Goal: Information Seeking & Learning: Learn about a topic

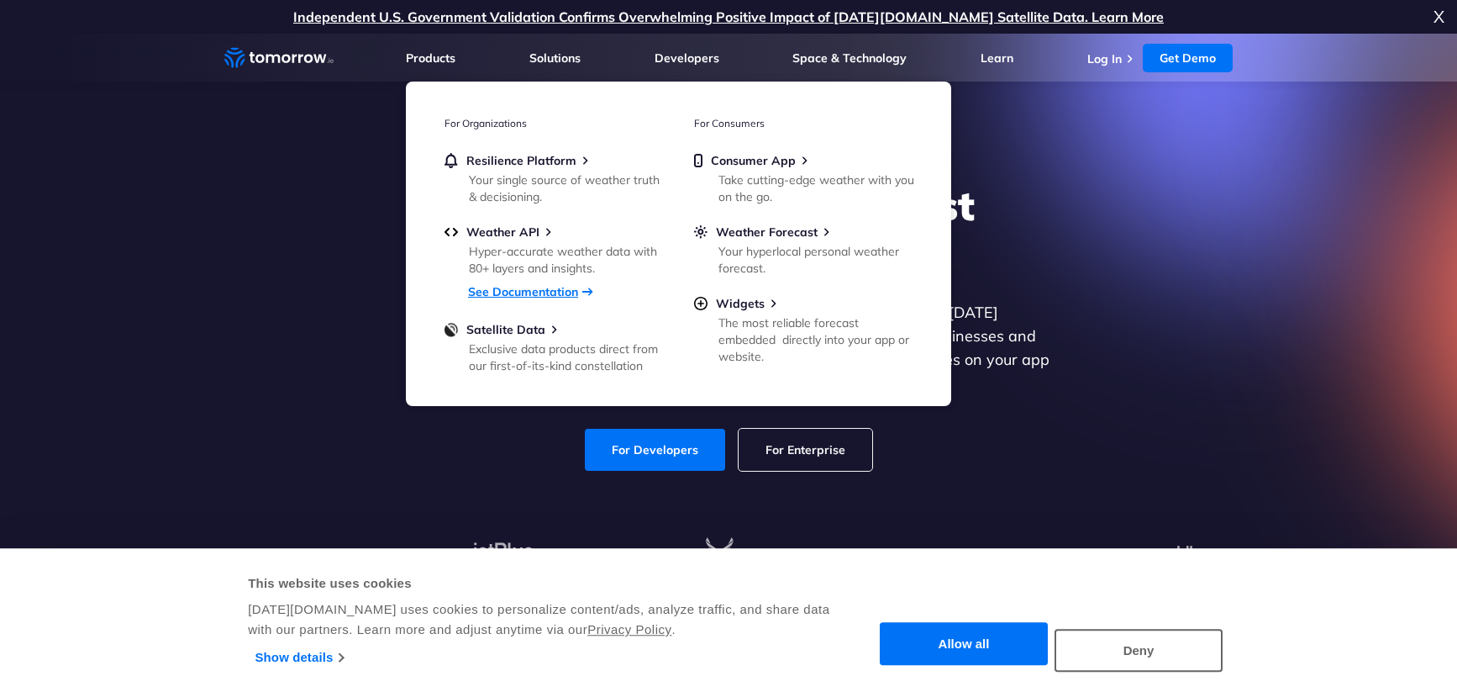
click at [541, 293] on link "See Documentation" at bounding box center [523, 291] width 110 height 15
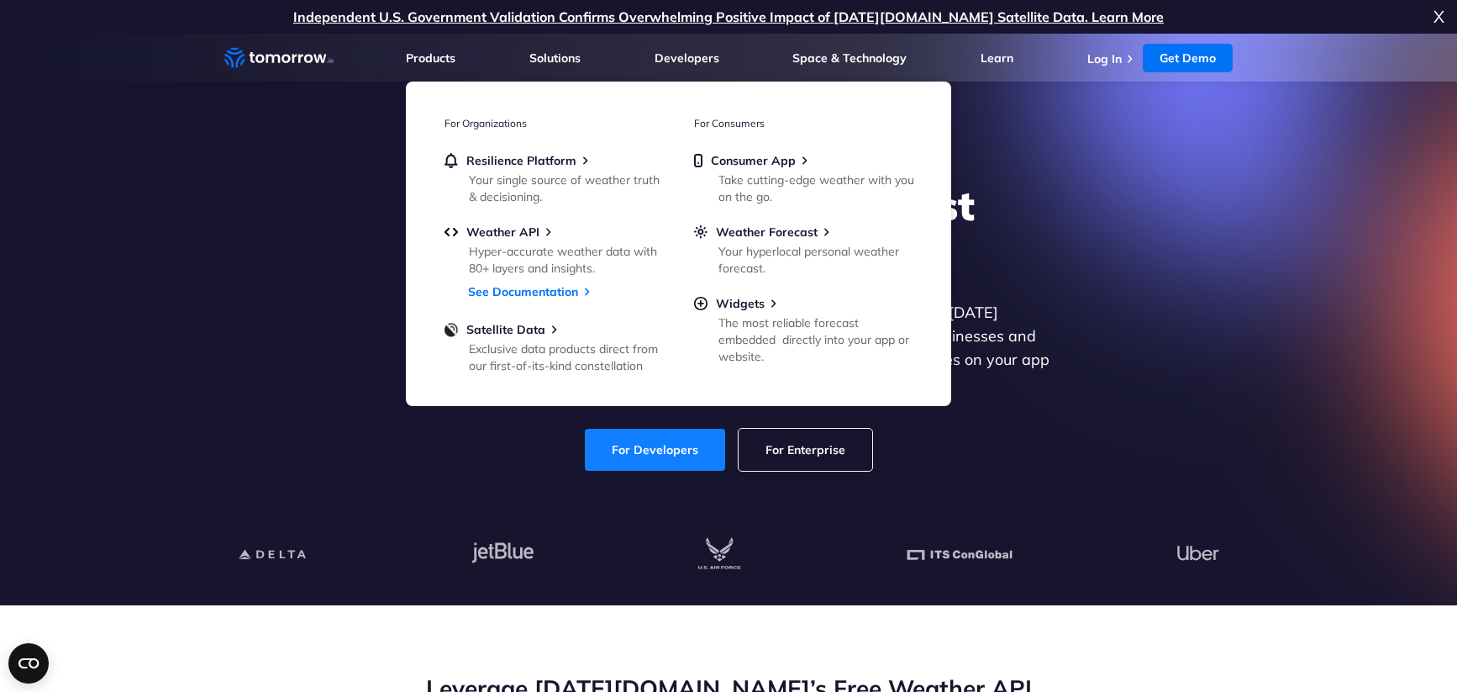
click at [681, 446] on link "For Developers" at bounding box center [655, 450] width 140 height 42
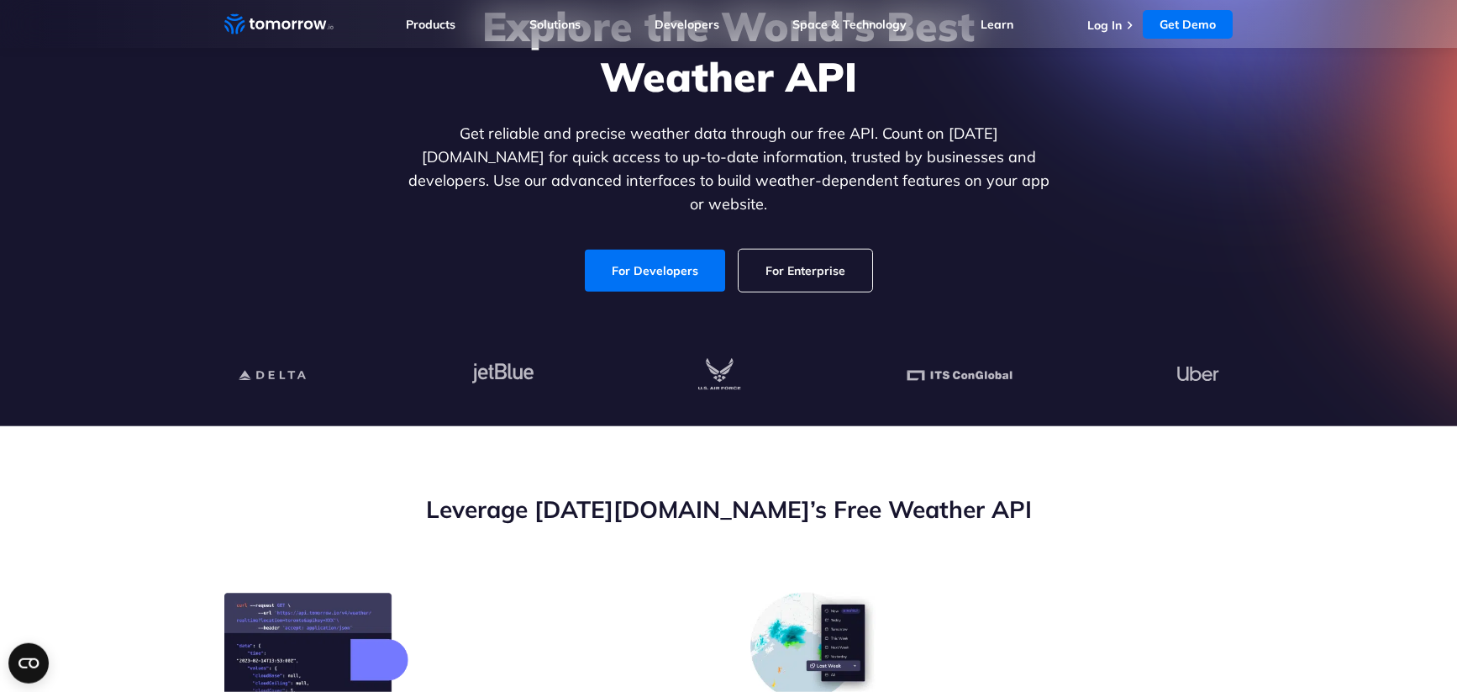
scroll to position [444, 0]
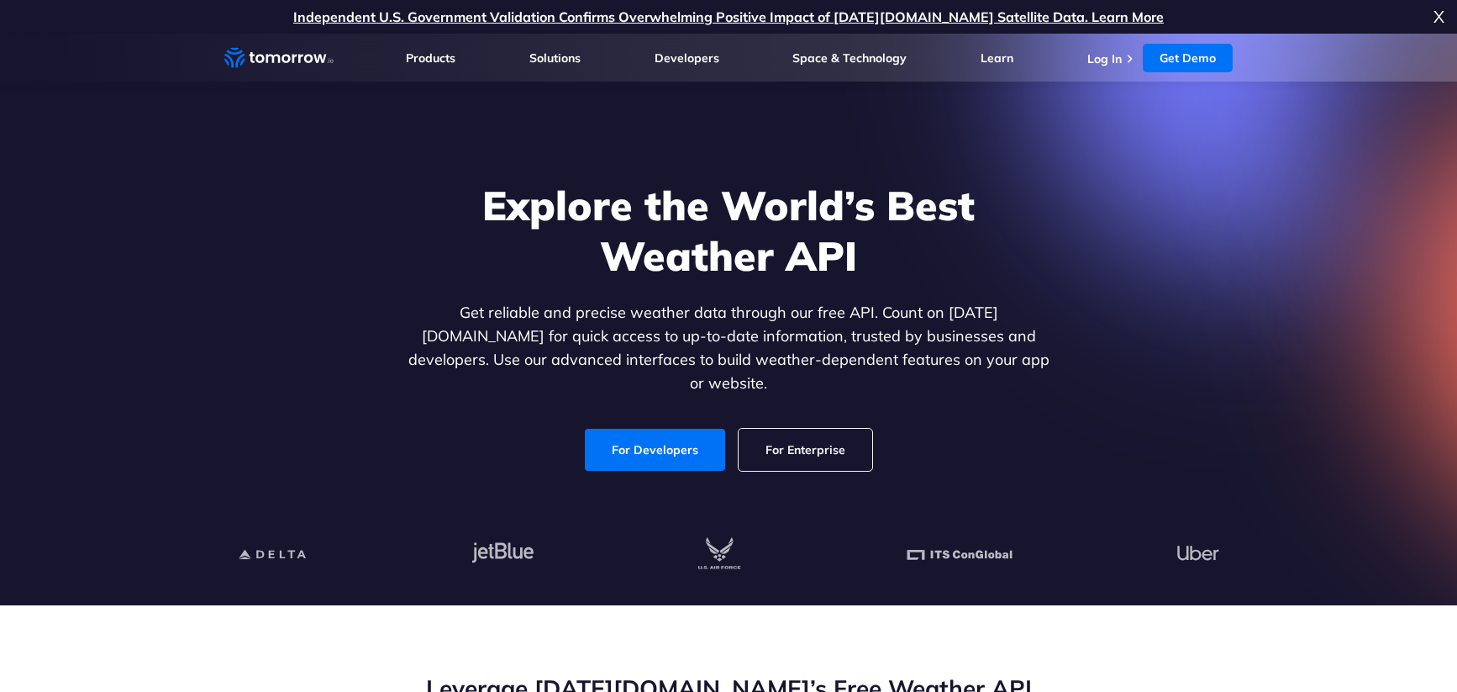
scroll to position [444, 0]
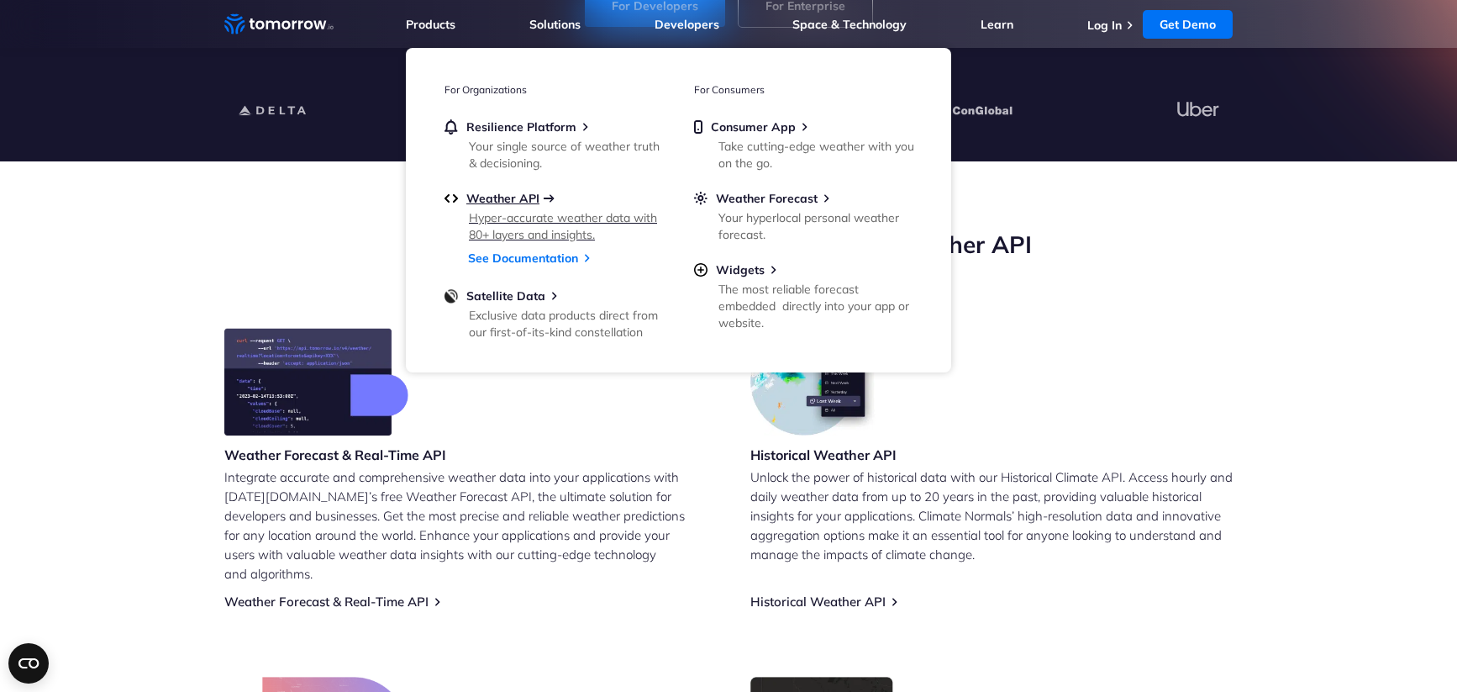
click at [503, 203] on span "Weather API" at bounding box center [502, 198] width 73 height 15
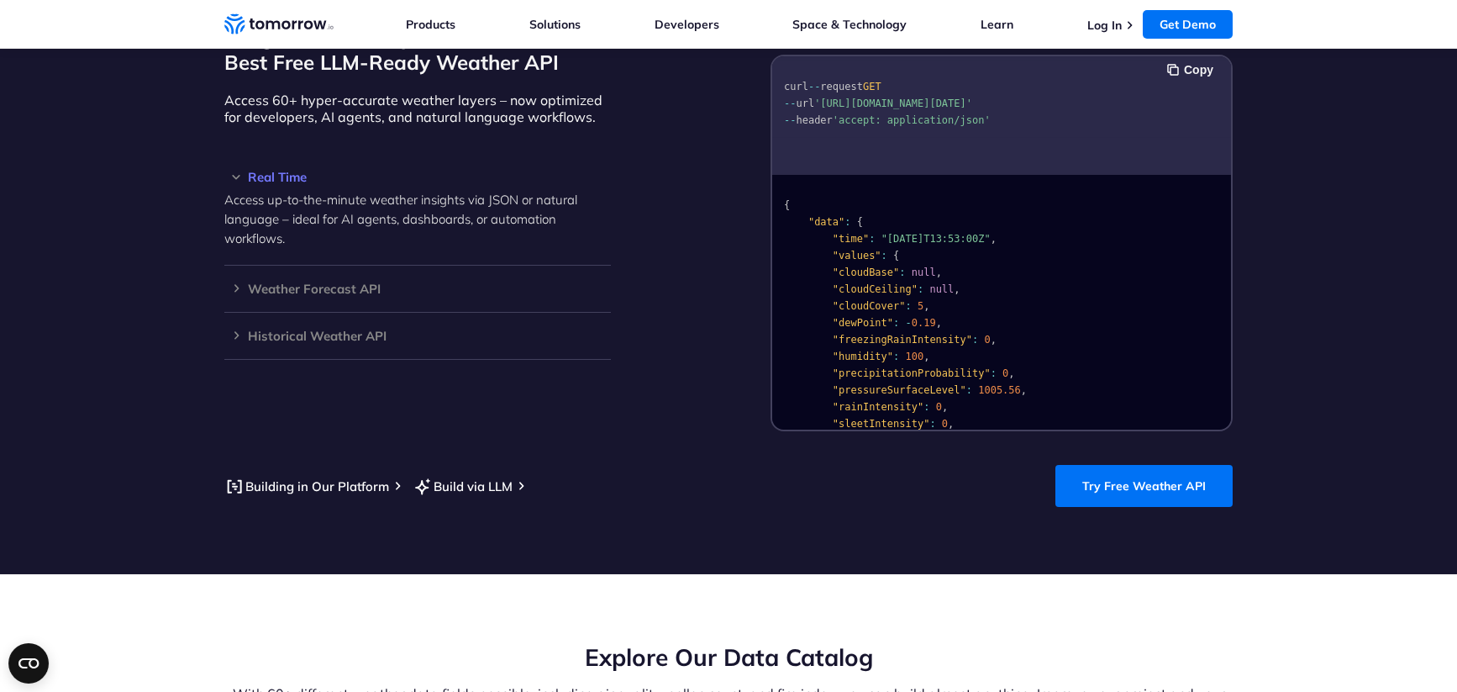
scroll to position [1554, 0]
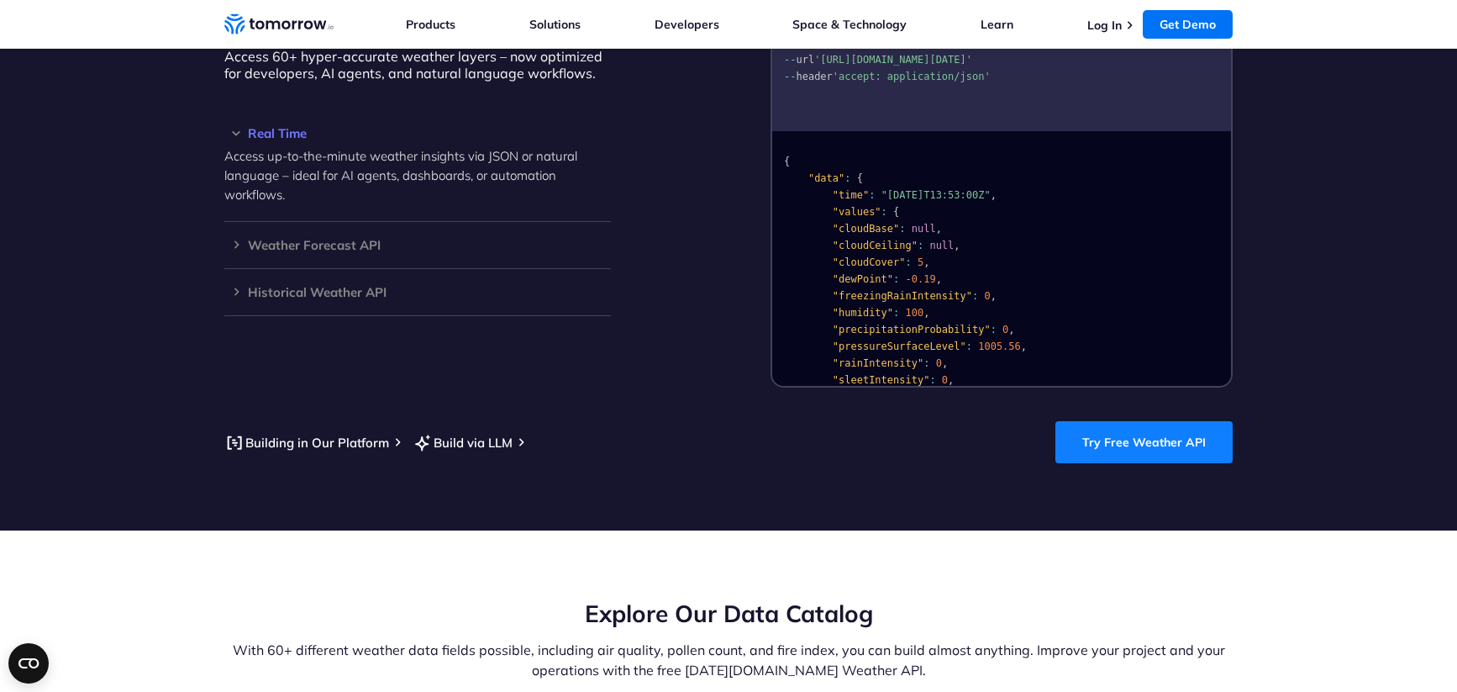
click at [1151, 432] on link "Try Free Weather API" at bounding box center [1144, 442] width 177 height 42
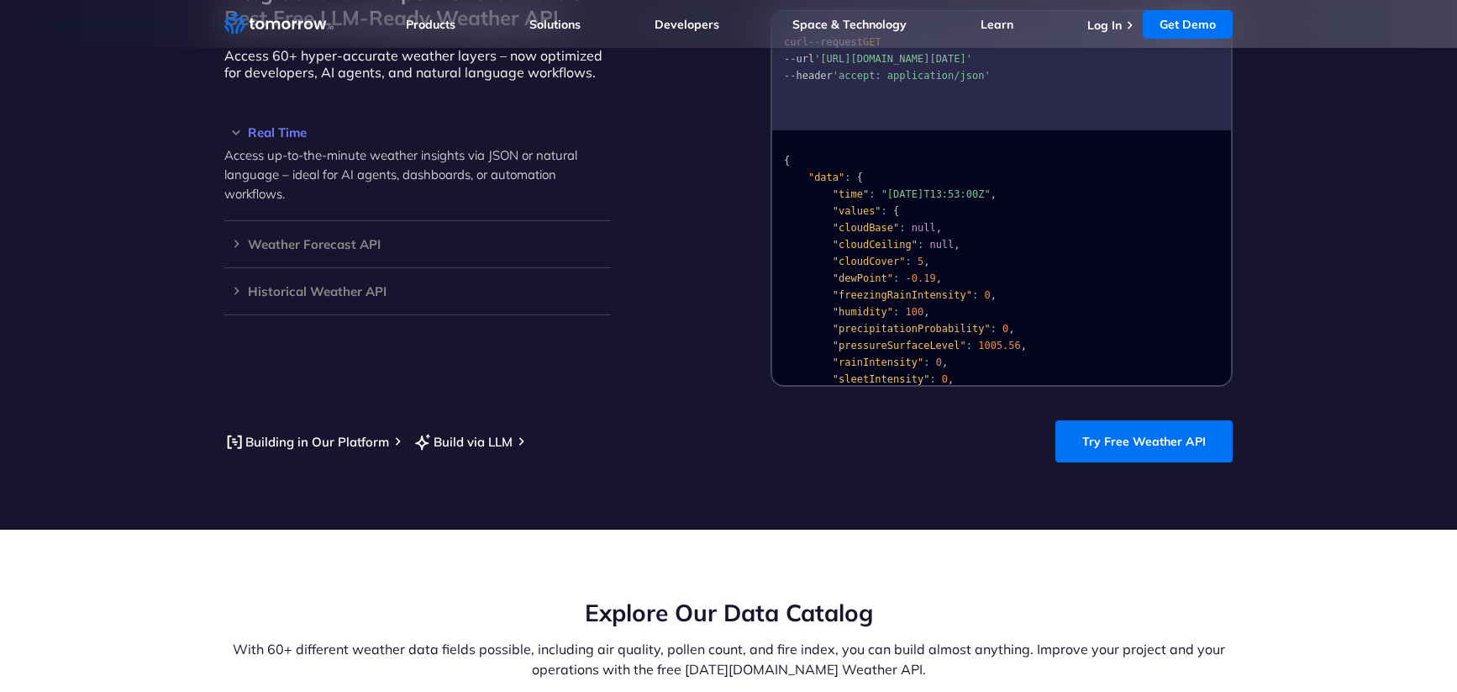
scroll to position [1554, 0]
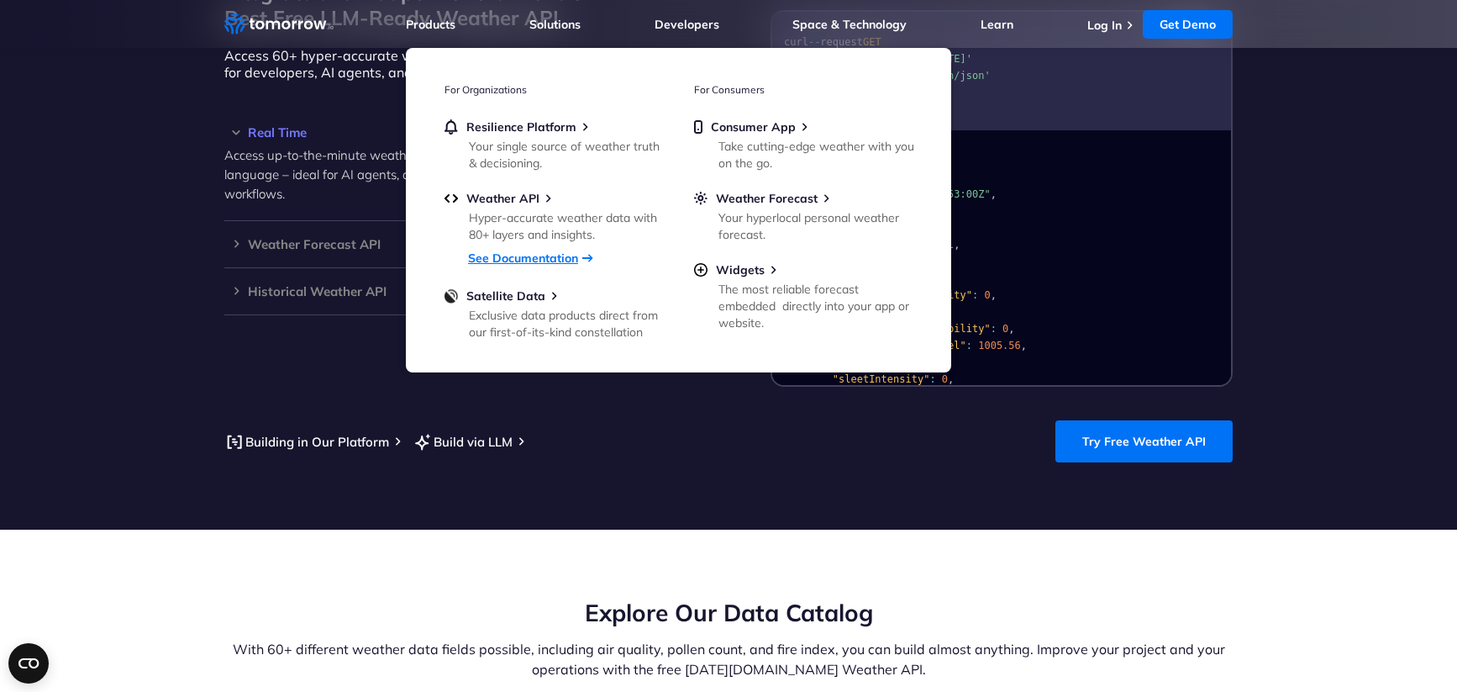
click at [563, 261] on link "See Documentation" at bounding box center [523, 257] width 110 height 15
click at [567, 223] on div "Hyper-accurate weather data with 80+ layers and insights." at bounding box center [567, 226] width 196 height 34
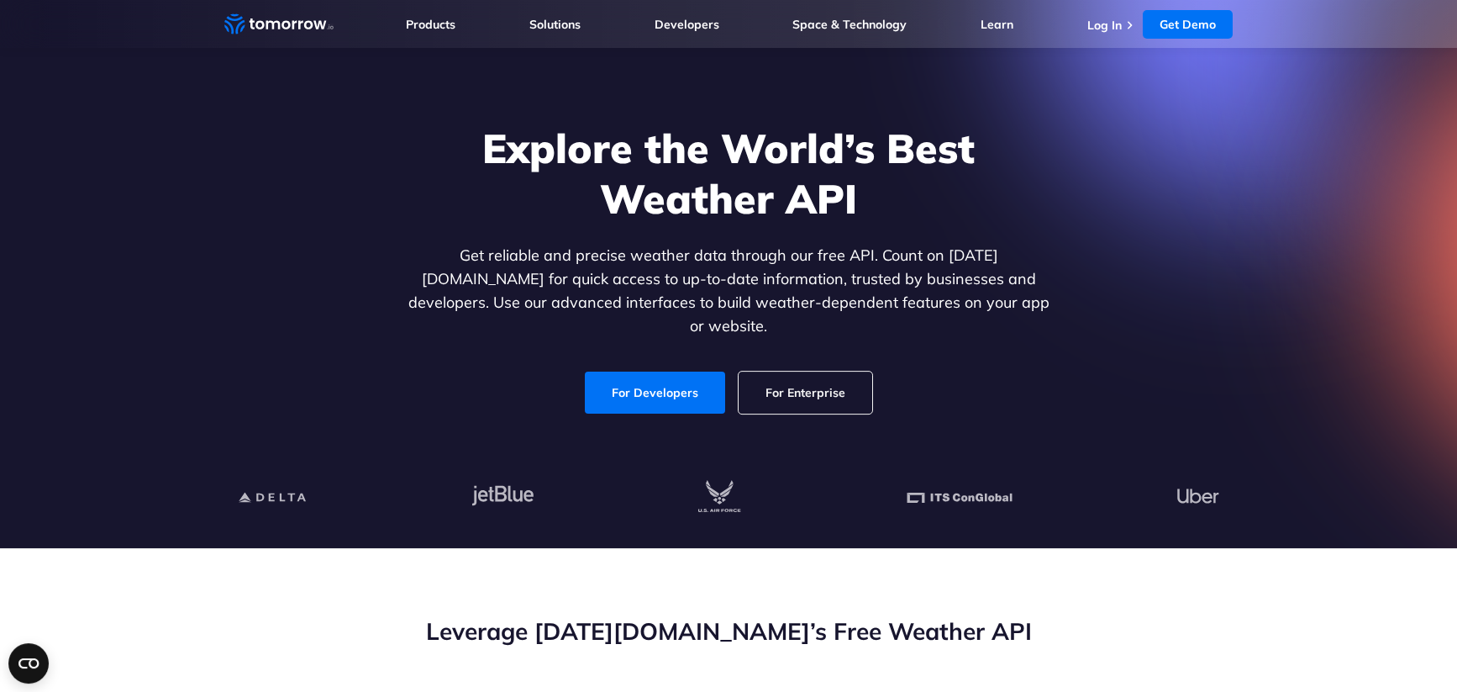
scroll to position [111, 0]
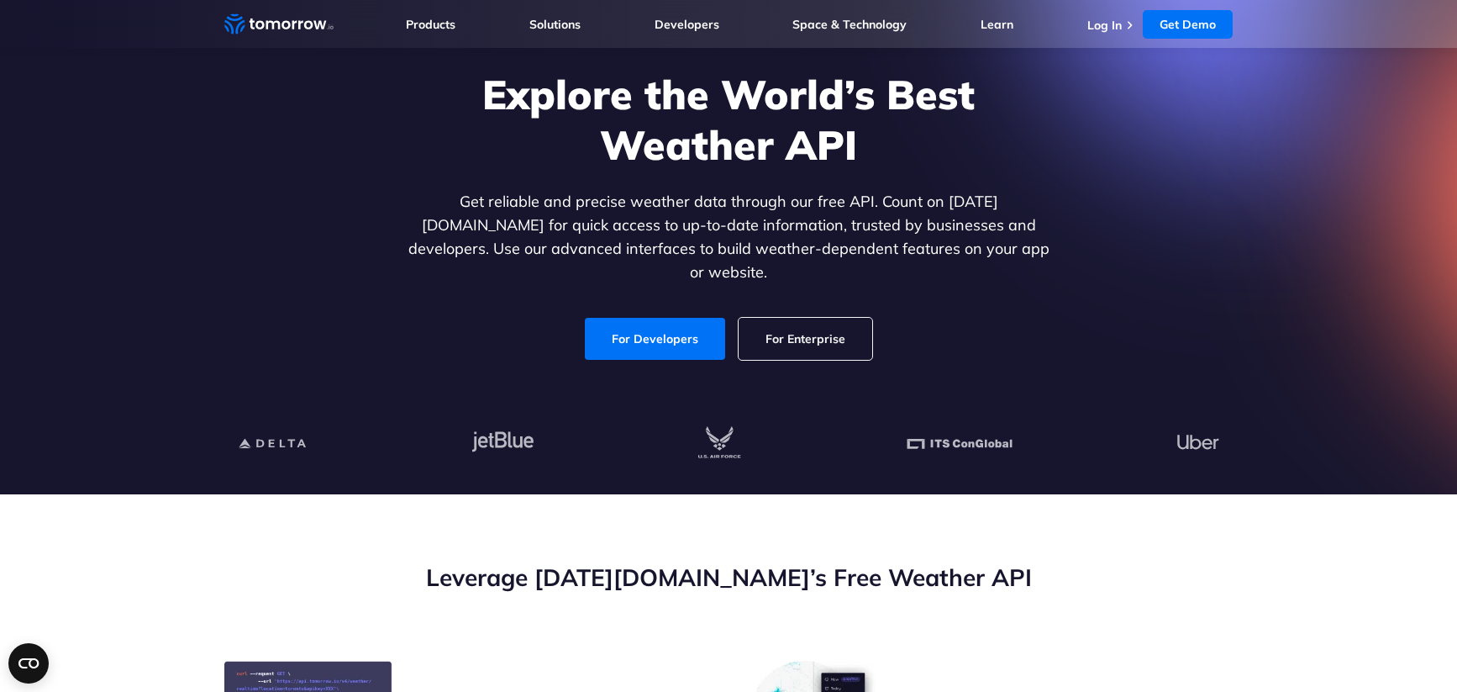
click at [781, 324] on link "For Enterprise" at bounding box center [806, 339] width 134 height 42
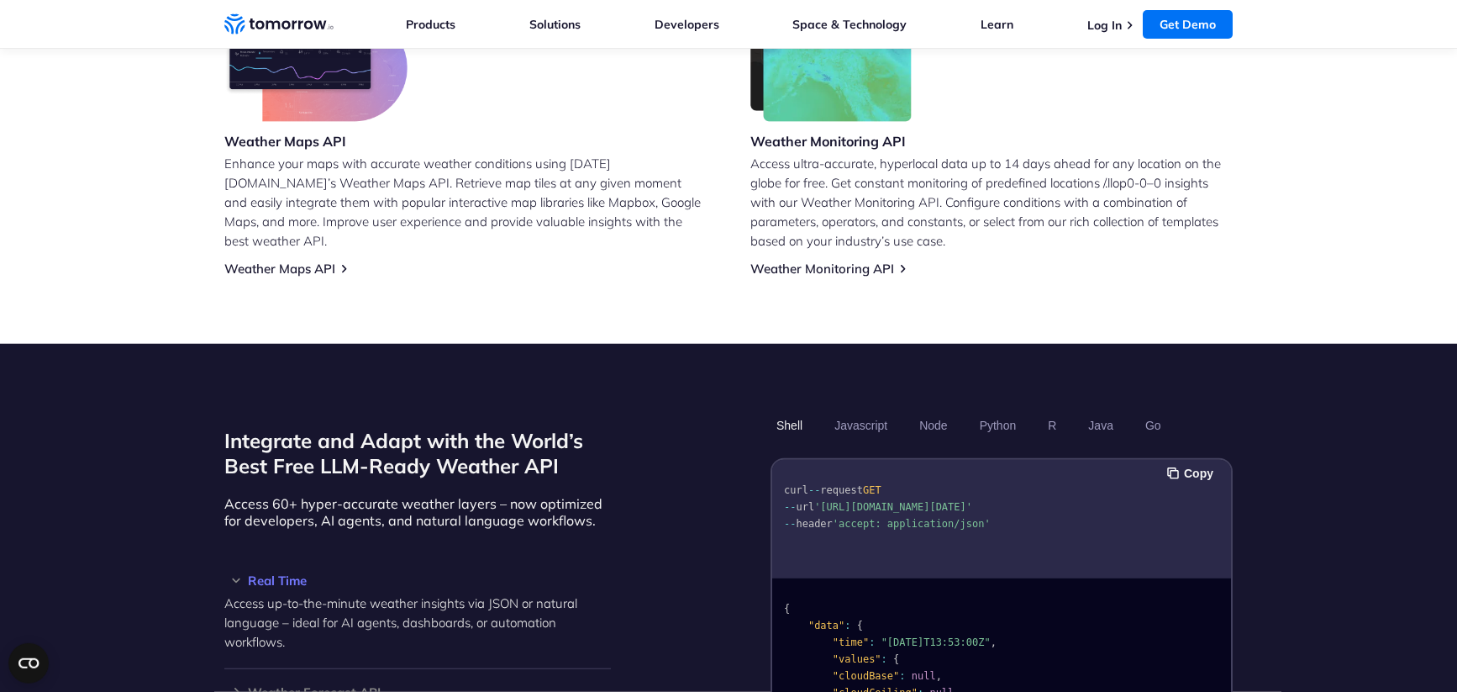
scroll to position [1110, 0]
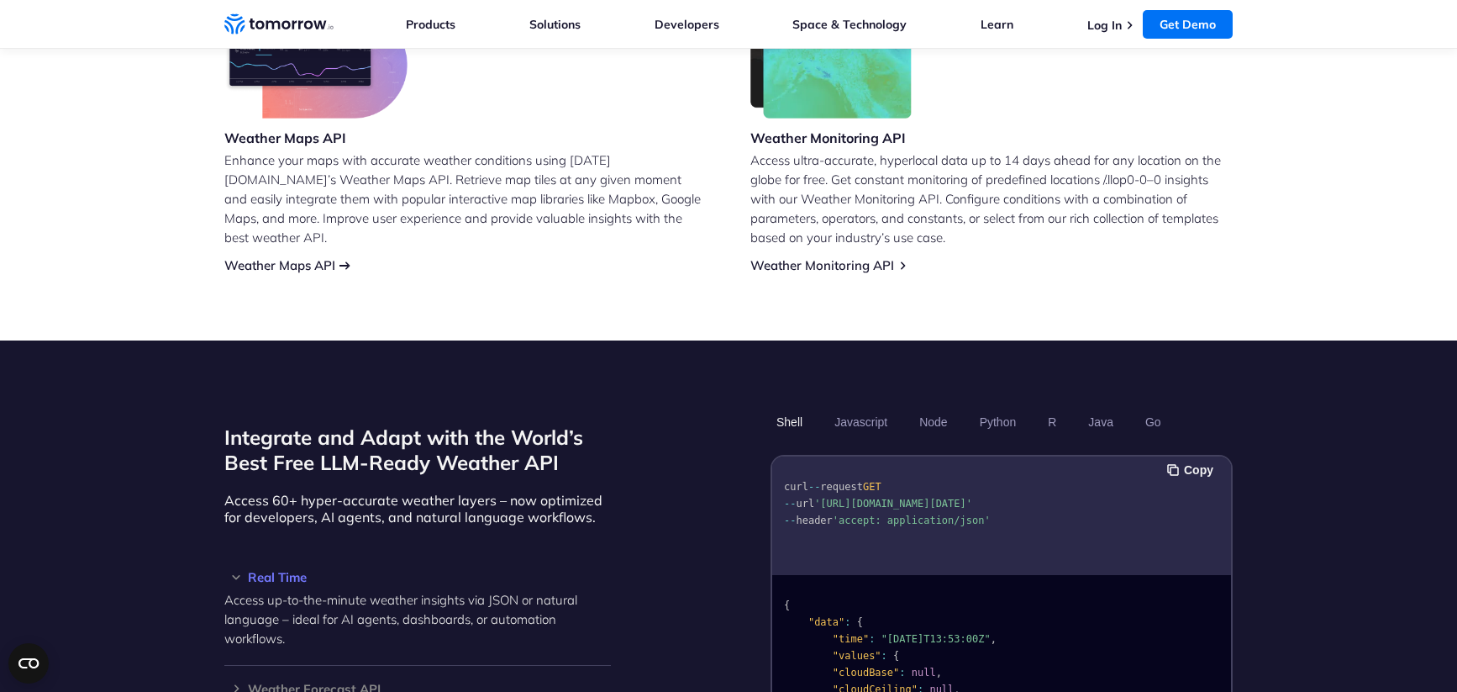
click at [302, 257] on link "Weather Maps API" at bounding box center [279, 265] width 111 height 16
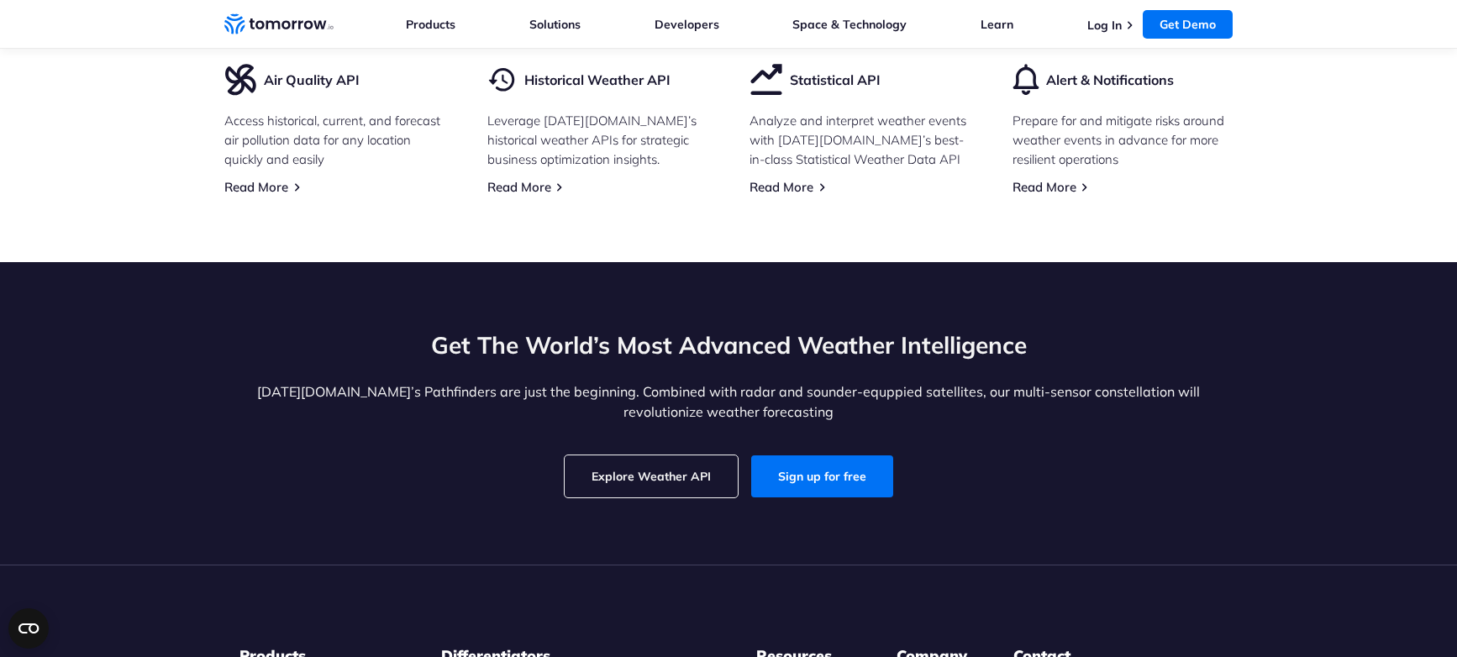
scroll to position [3741, 0]
